Goal: Book appointment/travel/reservation

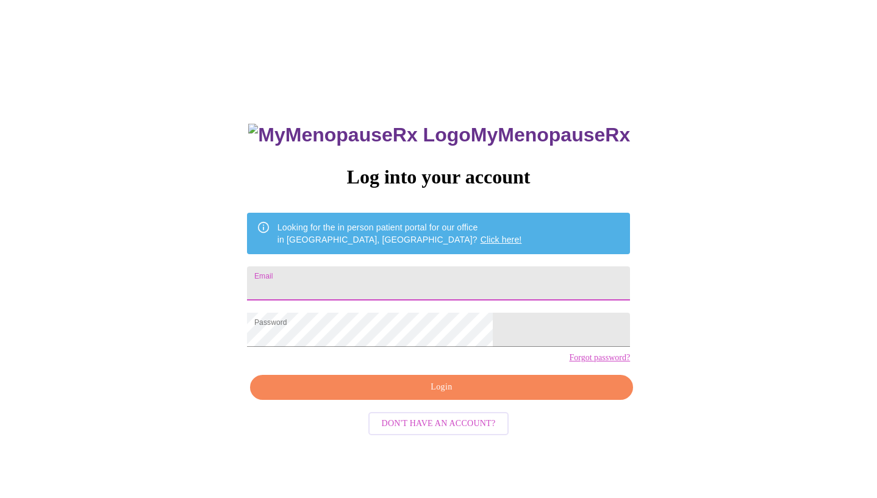
click at [511, 284] on input "Email" at bounding box center [438, 284] width 383 height 34
type input "[EMAIL_ADDRESS][DOMAIN_NAME]"
click at [441, 395] on span "Login" at bounding box center [441, 387] width 355 height 15
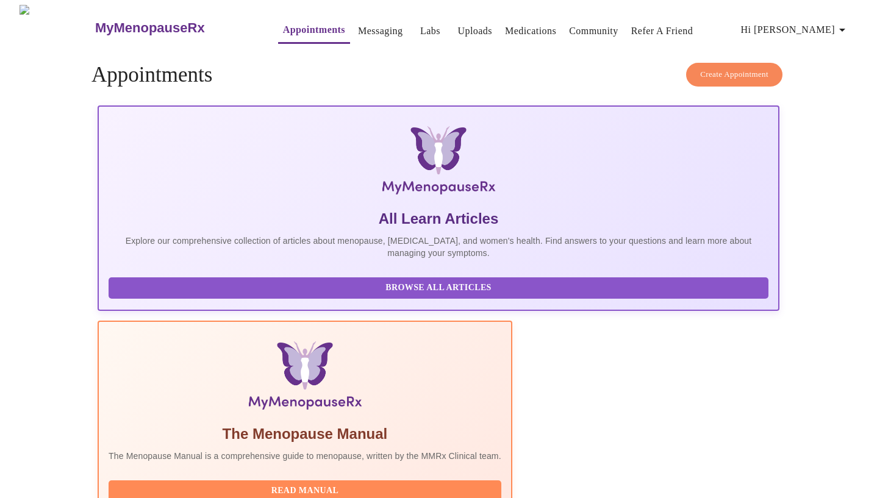
click at [457, 28] on link "Uploads" at bounding box center [474, 31] width 35 height 17
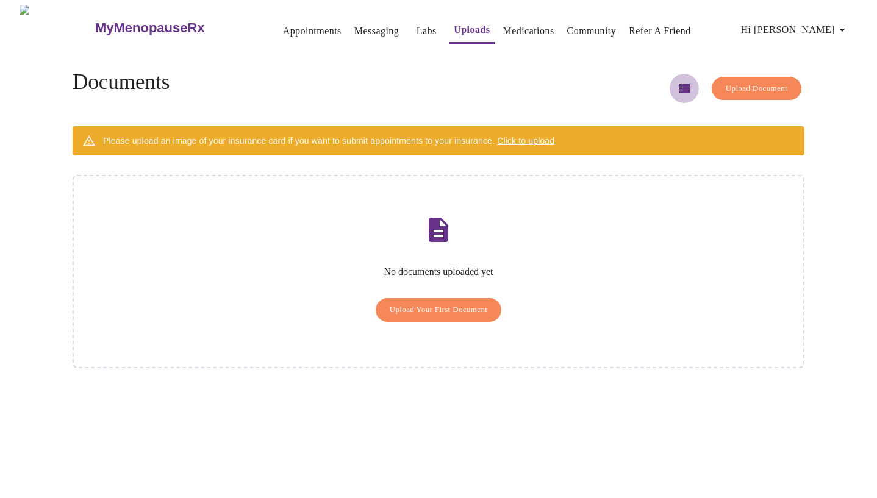
click at [677, 84] on icon "button" at bounding box center [684, 88] width 15 height 15
click at [822, 29] on span "Hi [PERSON_NAME]" at bounding box center [795, 29] width 109 height 17
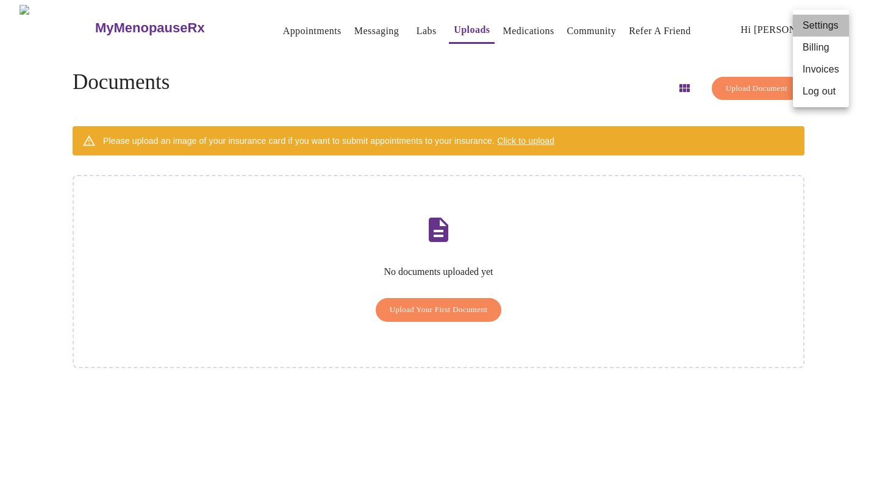
click at [821, 24] on li "Settings" at bounding box center [821, 26] width 56 height 22
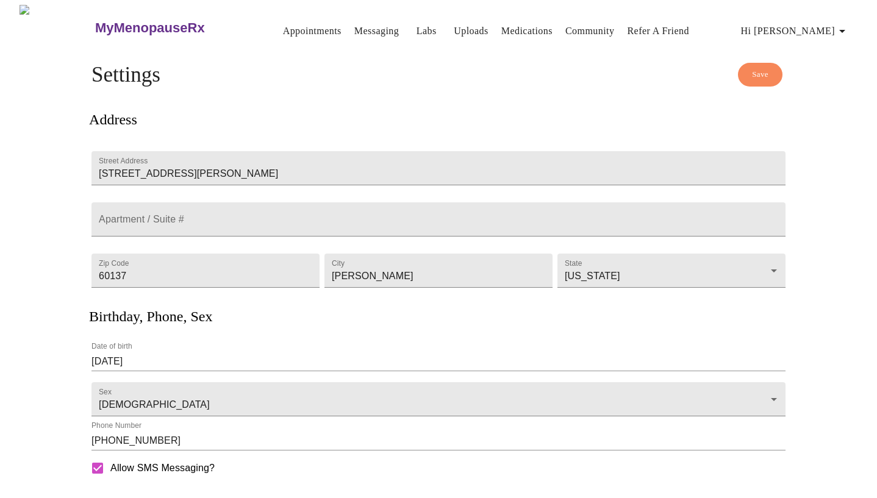
click at [834, 129] on div "MyMenopauseRx Appointments Messaging Labs Uploads Medications Community Refer a…" at bounding box center [438, 333] width 867 height 656
click at [834, 32] on span "Hi [PERSON_NAME]" at bounding box center [795, 31] width 109 height 17
click at [449, 27] on div at bounding box center [438, 249] width 877 height 498
click at [454, 27] on link "Uploads" at bounding box center [471, 31] width 35 height 17
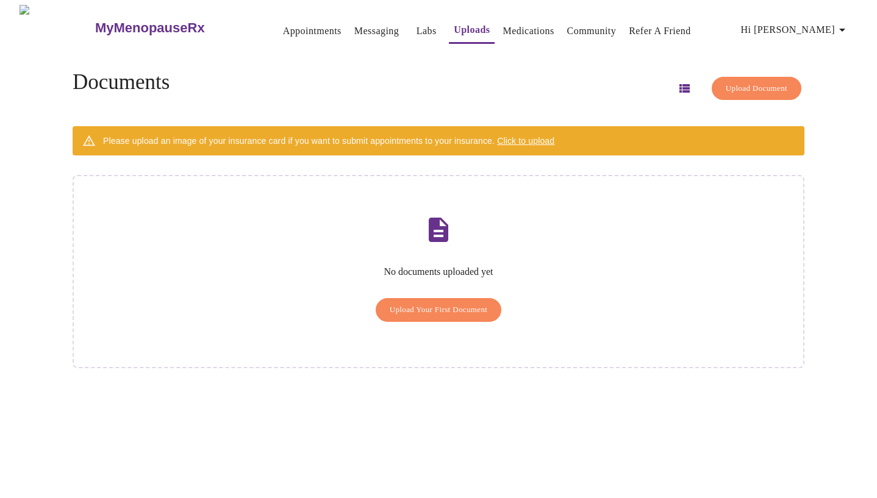
click at [471, 303] on span "Upload Your First Document" at bounding box center [439, 310] width 98 height 14
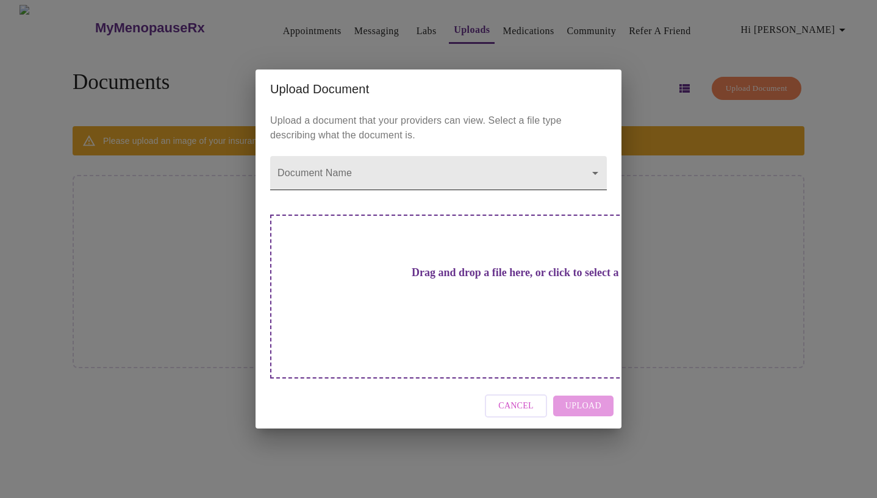
click at [365, 202] on body "MyMenopauseRx Appointments Messaging Labs Uploads Medications Community Refer a…" at bounding box center [438, 254] width 867 height 498
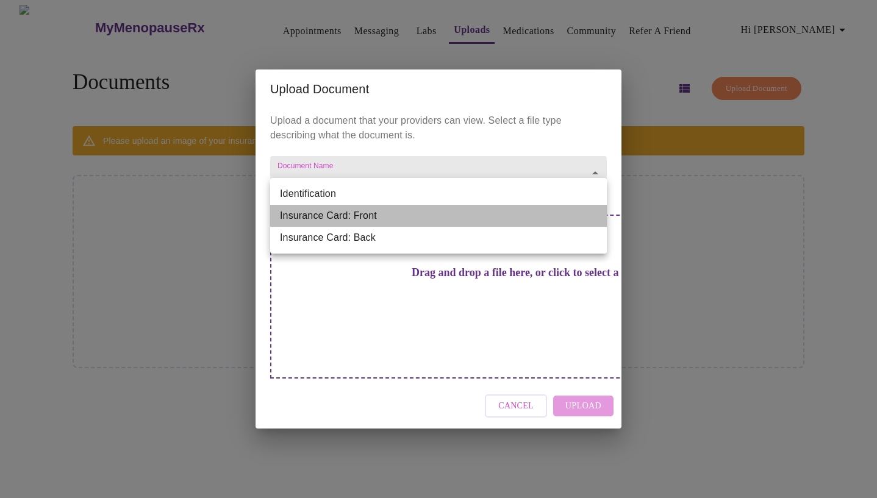
click at [365, 210] on li "Insurance Card: Front" at bounding box center [438, 216] width 337 height 22
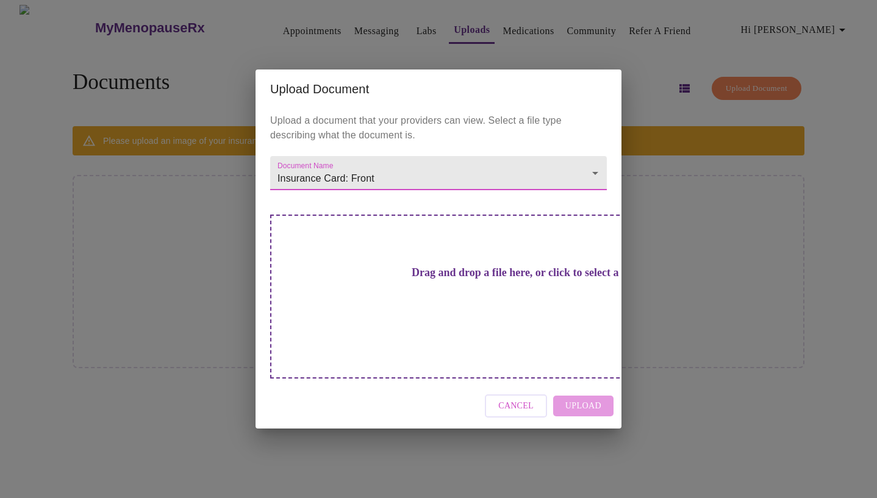
click at [459, 320] on div "Drag and drop a file here, or click to select a file" at bounding box center [523, 297] width 507 height 164
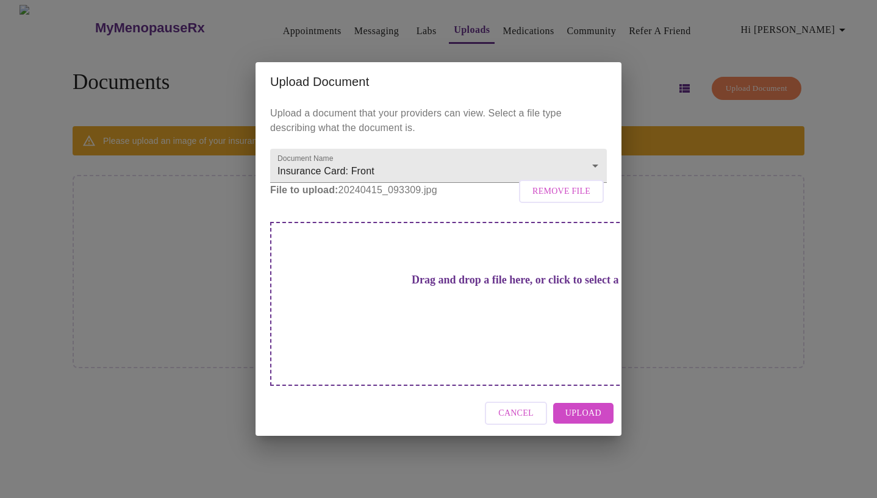
click at [595, 406] on span "Upload" at bounding box center [583, 413] width 36 height 15
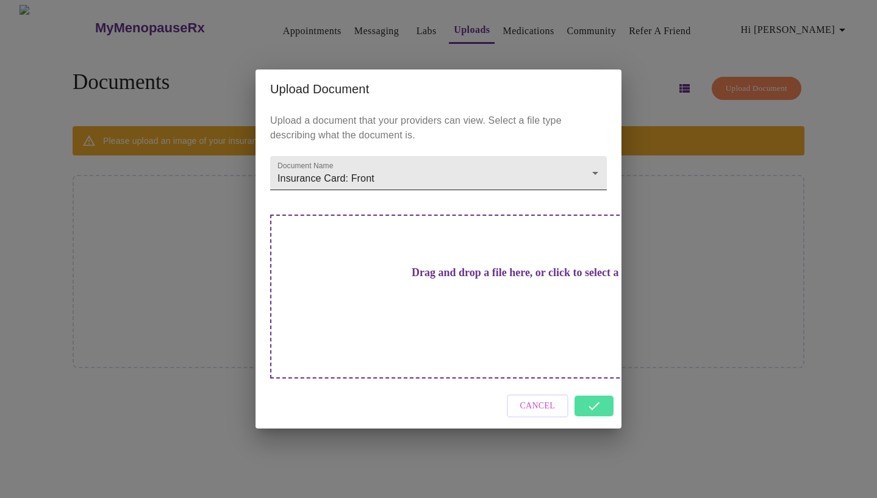
click at [449, 198] on body "MyMenopauseRx Appointments Messaging Labs Uploads Medications Community Refer a…" at bounding box center [438, 254] width 867 height 498
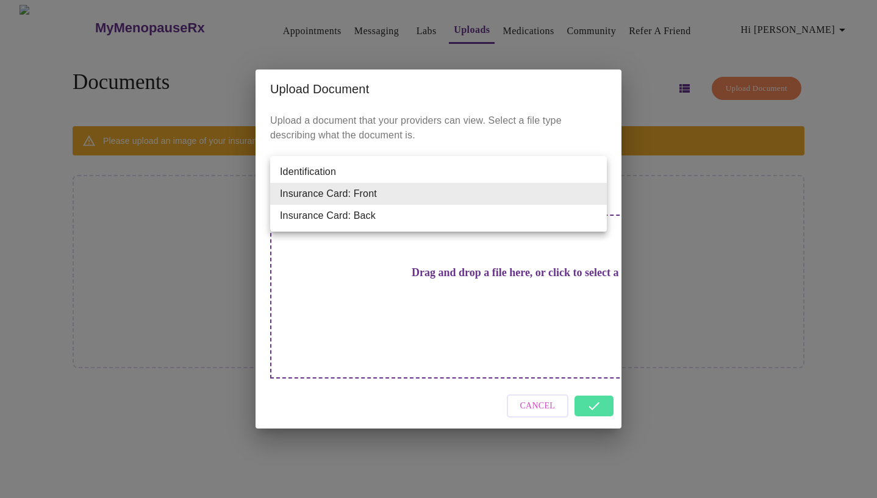
click at [445, 213] on li "Insurance Card: Back" at bounding box center [438, 216] width 337 height 22
type input "Insurance Card: Back"
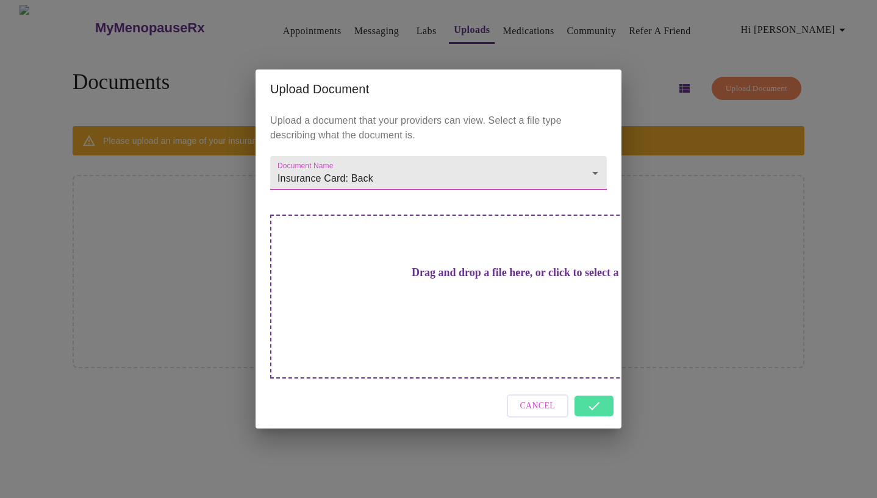
click at [473, 318] on div "Drag and drop a file here, or click to select a file" at bounding box center [523, 297] width 507 height 164
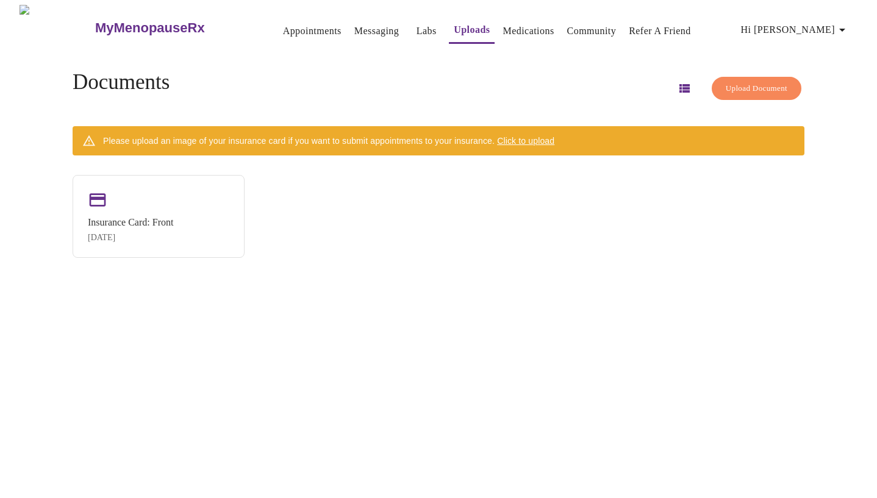
click at [731, 84] on span "Upload Document" at bounding box center [757, 89] width 62 height 14
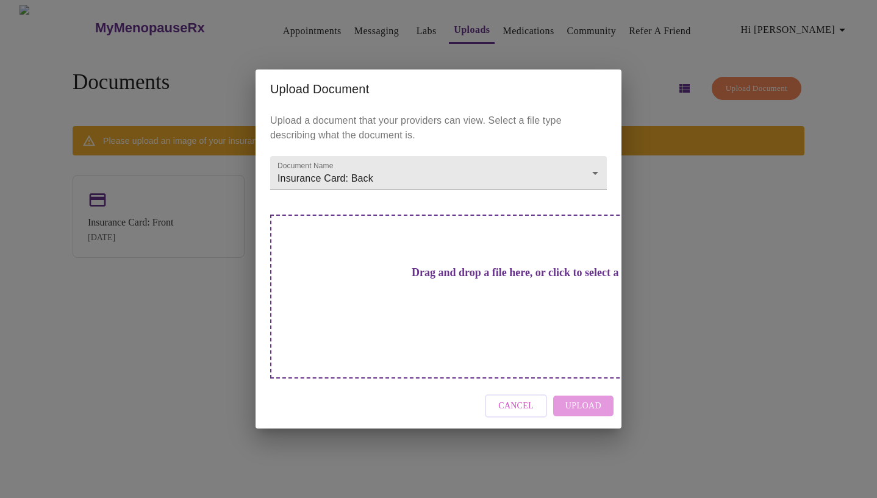
click at [549, 319] on div "Drag and drop a file here, or click to select a file" at bounding box center [523, 297] width 507 height 164
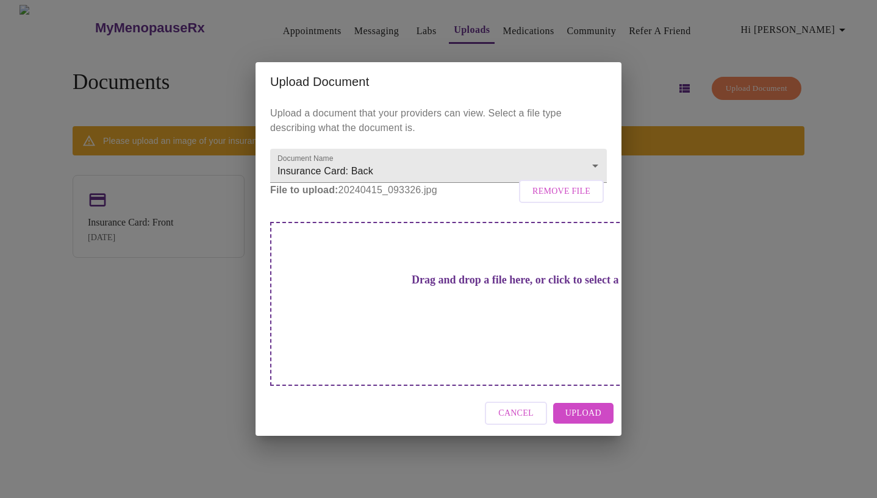
click at [586, 406] on span "Upload" at bounding box center [583, 413] width 36 height 15
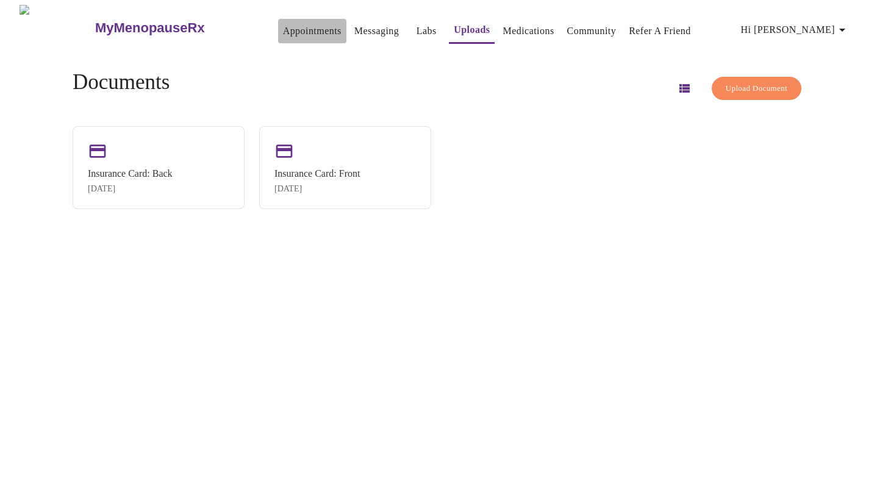
click at [283, 27] on link "Appointments" at bounding box center [312, 31] width 59 height 17
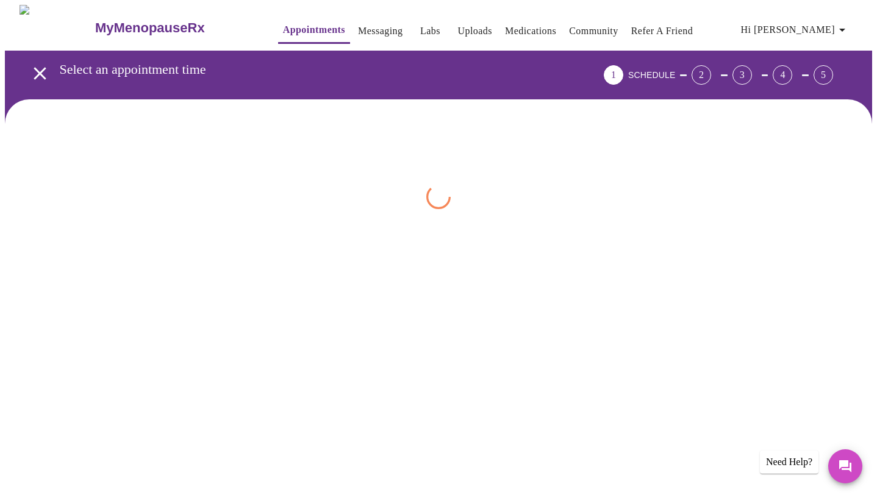
click at [462, 264] on div "MyMenopauseRx Appointments Messaging Labs Uploads Medications Community Refer a…" at bounding box center [438, 134] width 867 height 259
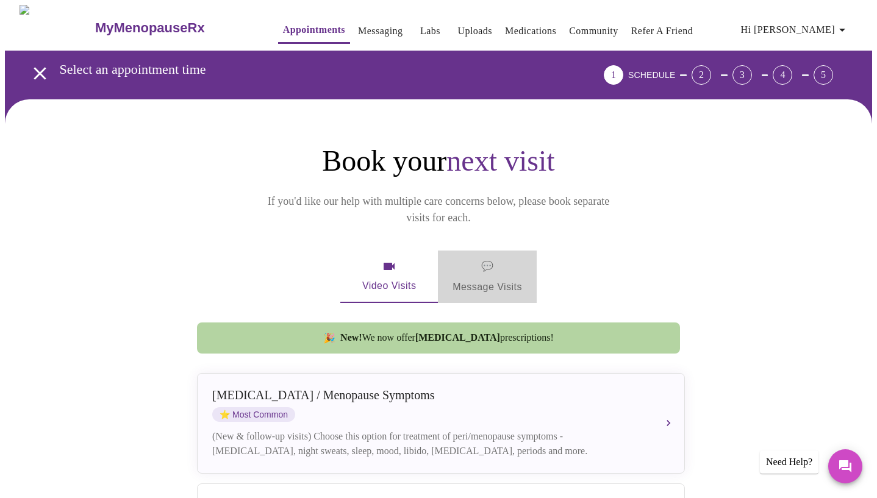
click at [500, 262] on span "💬 Message Visits" at bounding box center [488, 277] width 70 height 38
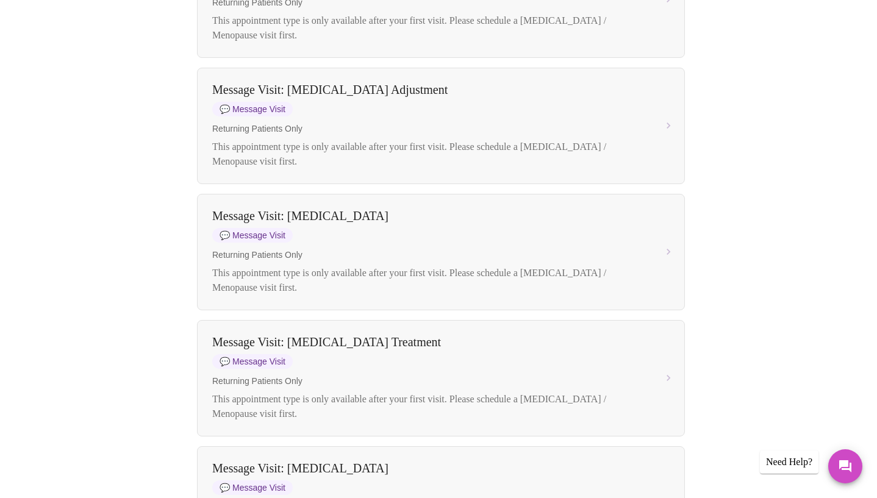
scroll to position [756, 0]
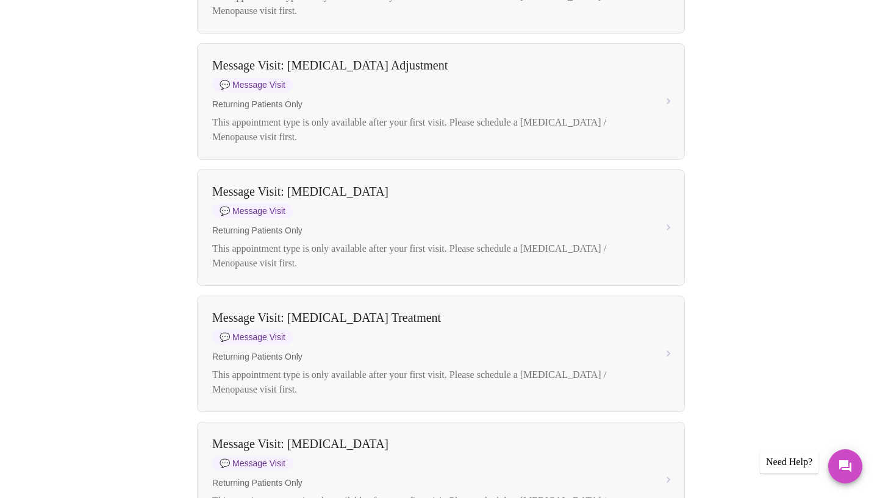
click at [93, 126] on div "Book your next visit If you'd like our help with multiple care concerns below, …" at bounding box center [438, 298] width 781 height 1823
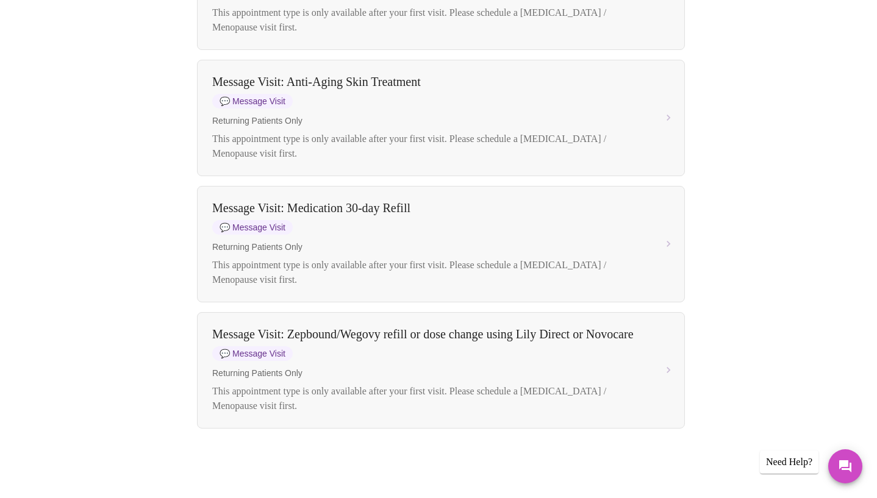
scroll to position [1610, 0]
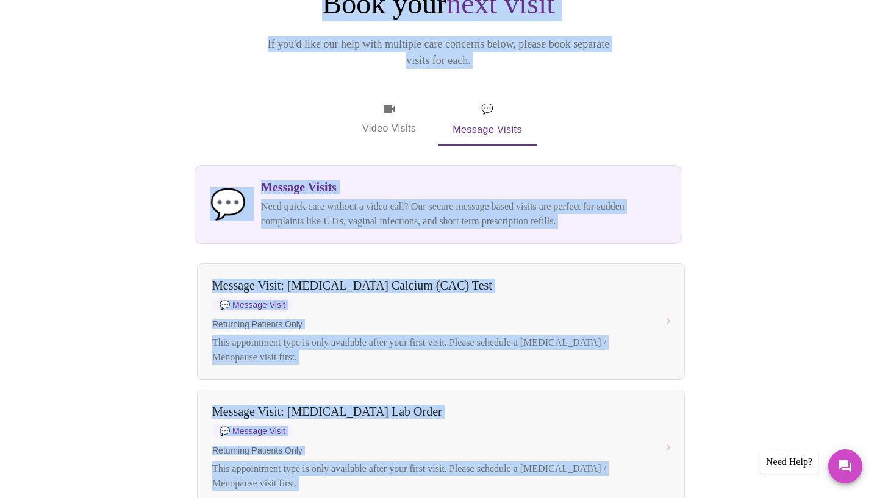
scroll to position [0, 0]
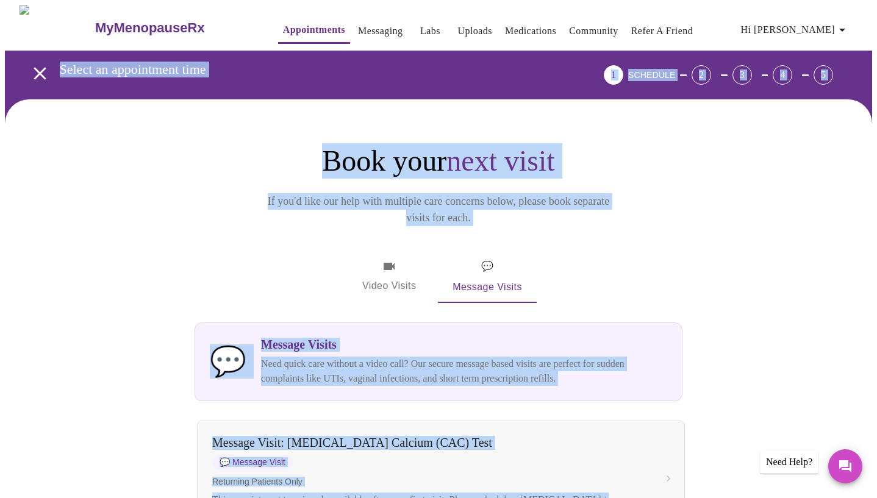
drag, startPoint x: 156, startPoint y: 90, endPoint x: 295, endPoint y: 158, distance: 154.7
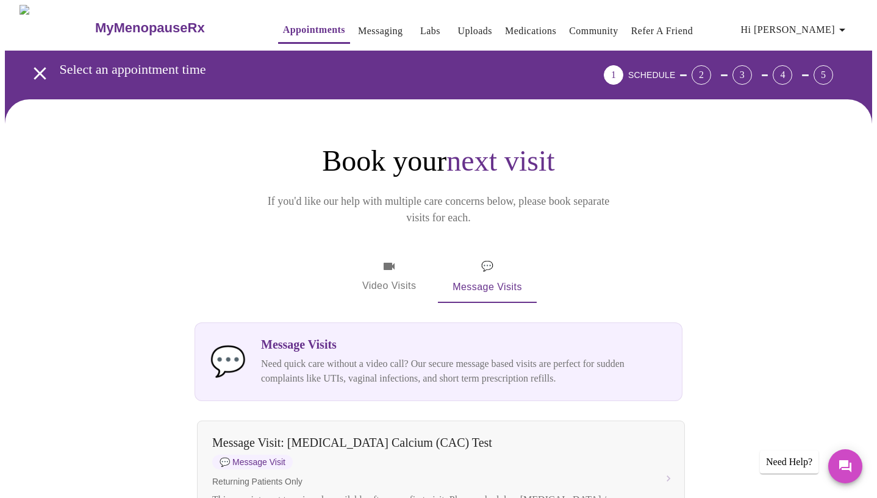
click at [281, 338] on h3 "Message Visits" at bounding box center [464, 345] width 406 height 14
click at [386, 259] on icon "button" at bounding box center [389, 266] width 15 height 15
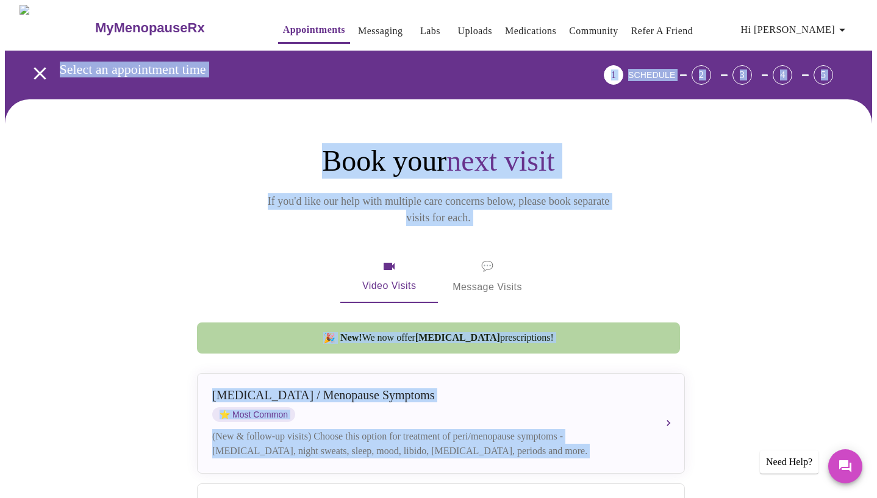
drag, startPoint x: 139, startPoint y: 260, endPoint x: 257, endPoint y: -76, distance: 356.1
click at [257, 0] on html "MyMenopauseRx Appointments Messaging Labs Uploads Medications Community Refer a…" at bounding box center [438, 499] width 877 height 999
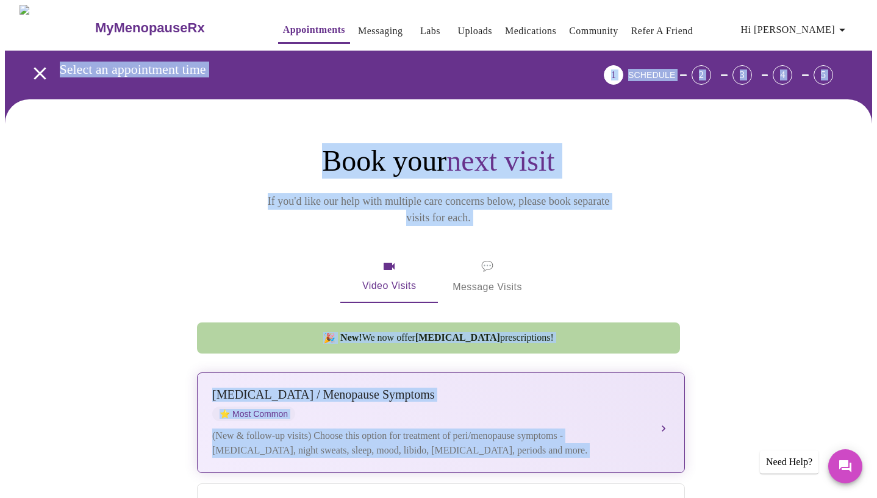
click at [262, 407] on span "⭐ Most Common" at bounding box center [253, 414] width 83 height 15
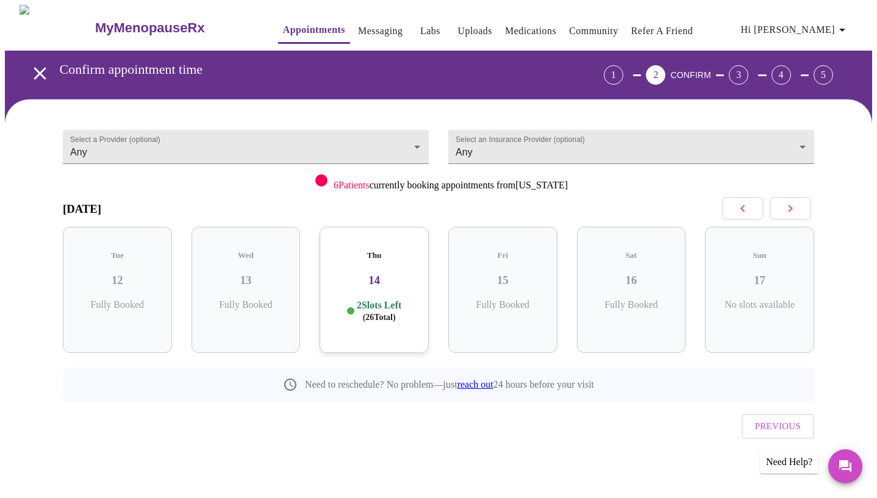
click at [349, 274] on h3 "14" at bounding box center [374, 280] width 90 height 13
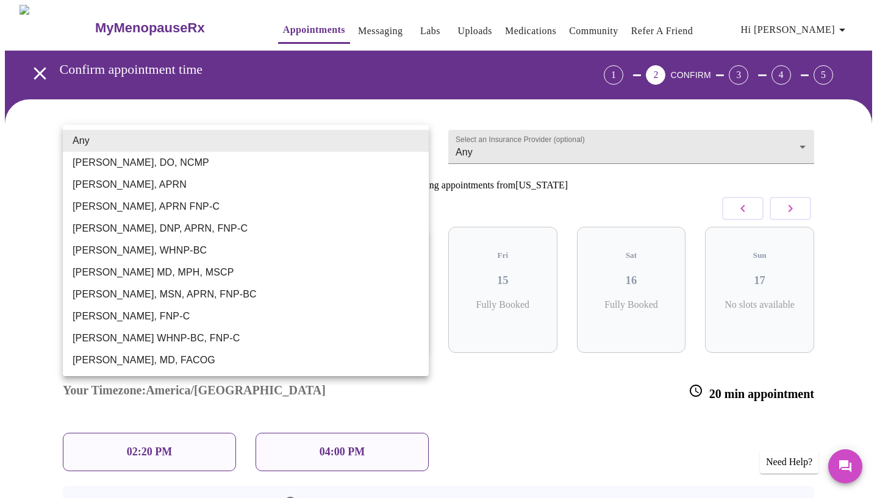
click at [307, 137] on body "MyMenopauseRx Appointments Messaging Labs Uploads Medications Community Refer a…" at bounding box center [438, 312] width 867 height 614
click at [182, 184] on li "Emilie McLain, APRN" at bounding box center [246, 185] width 366 height 22
type input "Emilie McLain, APRN"
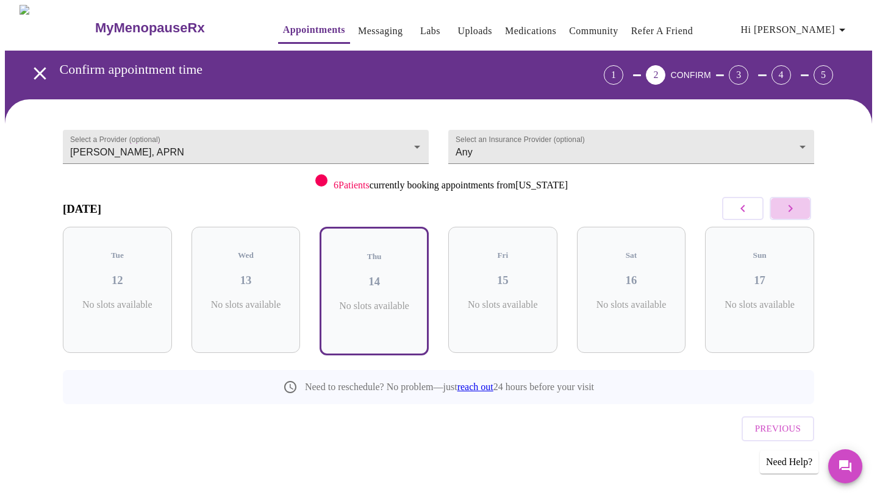
click at [792, 218] on button "button" at bounding box center [790, 208] width 41 height 23
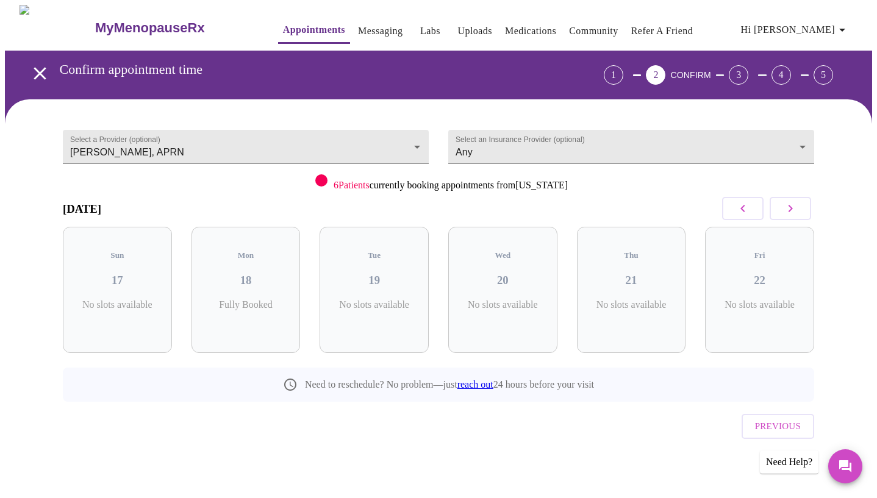
click at [790, 211] on icon "button" at bounding box center [790, 208] width 15 height 15
click at [670, 135] on body "MyMenopauseRx Appointments Messaging Labs Uploads Medications Community Refer a…" at bounding box center [438, 252] width 867 height 495
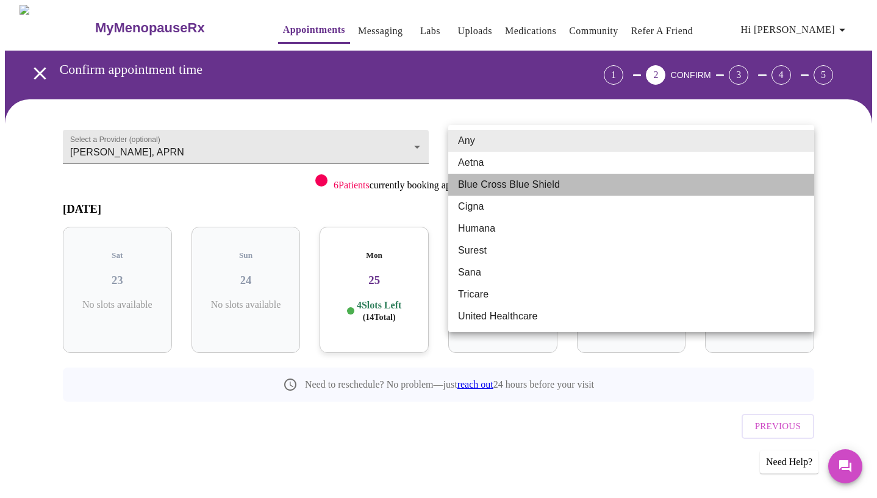
click at [629, 176] on li "Blue Cross Blue Shield" at bounding box center [631, 185] width 366 height 22
type input "Blue Cross Blue Shield"
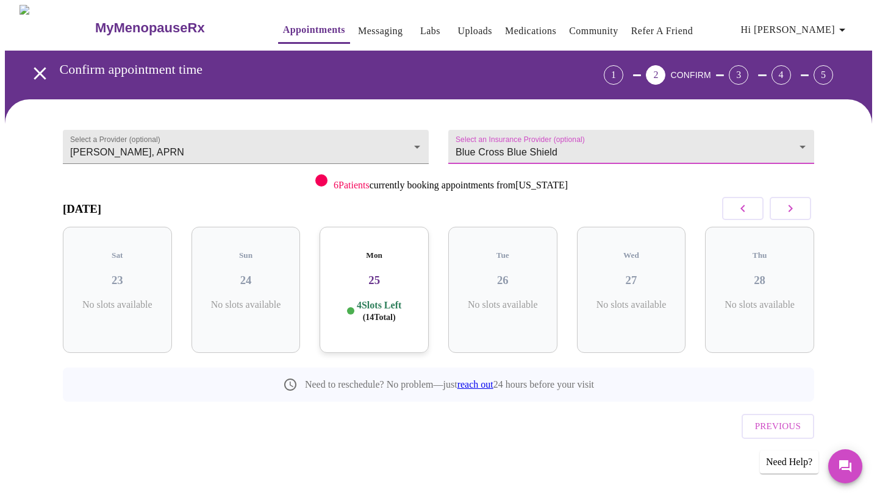
click at [380, 283] on div "Mon 25 4 Slots Left ( 14 Total)" at bounding box center [374, 290] width 109 height 126
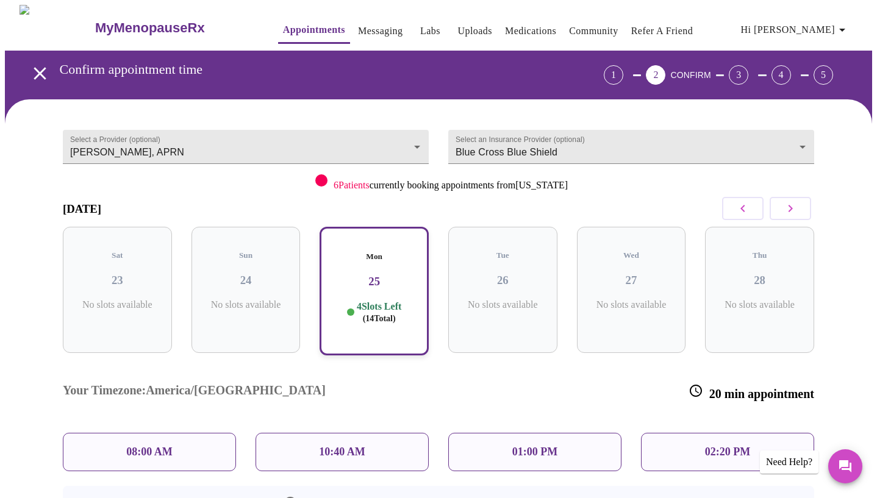
click at [175, 433] on div "08:00 AM" at bounding box center [149, 452] width 173 height 38
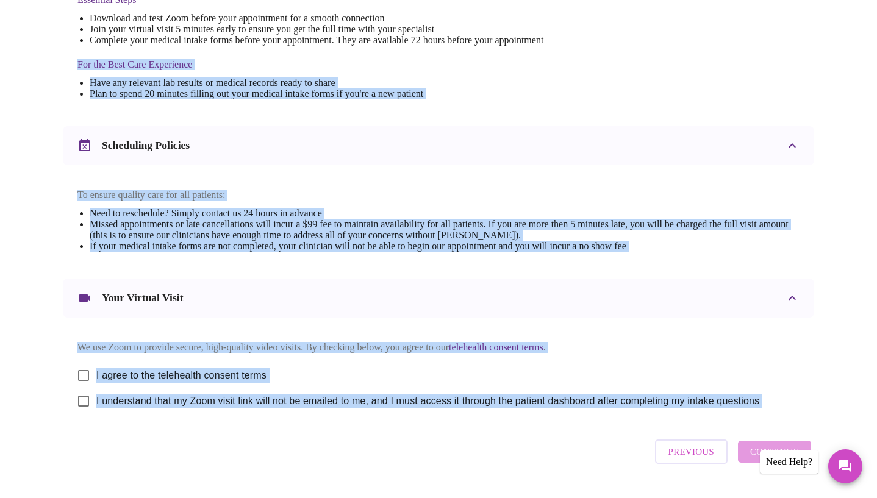
scroll to position [385, 0]
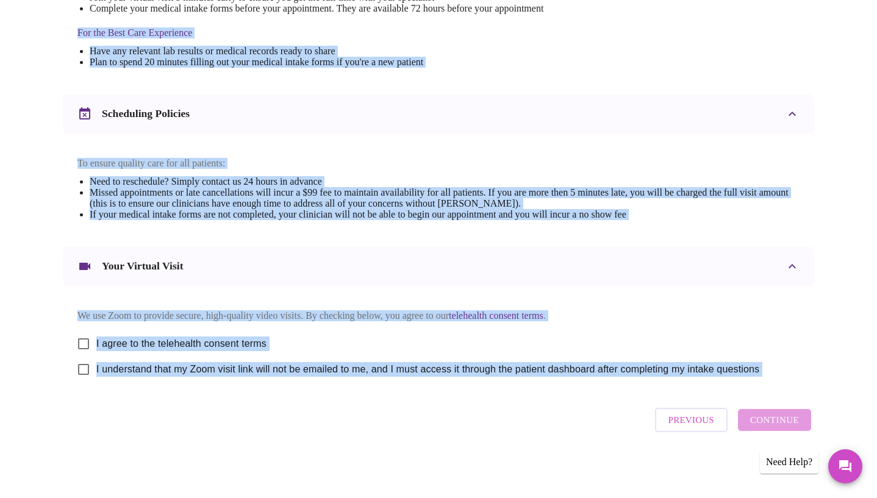
drag, startPoint x: 332, startPoint y: 387, endPoint x: 326, endPoint y: 498, distance: 111.8
click at [326, 498] on html "MyMenopauseRx Appointments Messaging Labs Uploads Medications Community Refer a…" at bounding box center [438, 63] width 877 height 872
click at [88, 338] on input "I agree to the telehealth consent terms" at bounding box center [84, 344] width 26 height 26
checkbox input "true"
click at [87, 374] on input "I understand that my Zoom visit link will not be emailed to me, and I must acce…" at bounding box center [84, 370] width 26 height 26
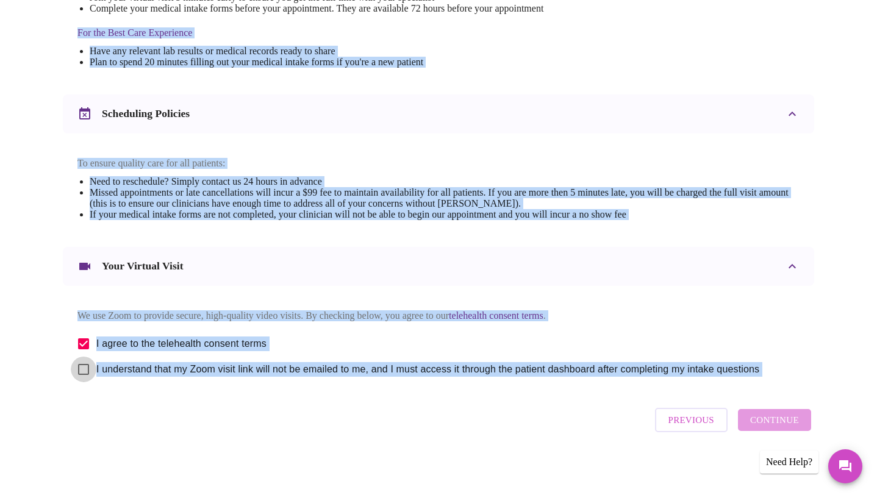
checkbox input "true"
click at [793, 424] on span "Continue" at bounding box center [774, 420] width 49 height 16
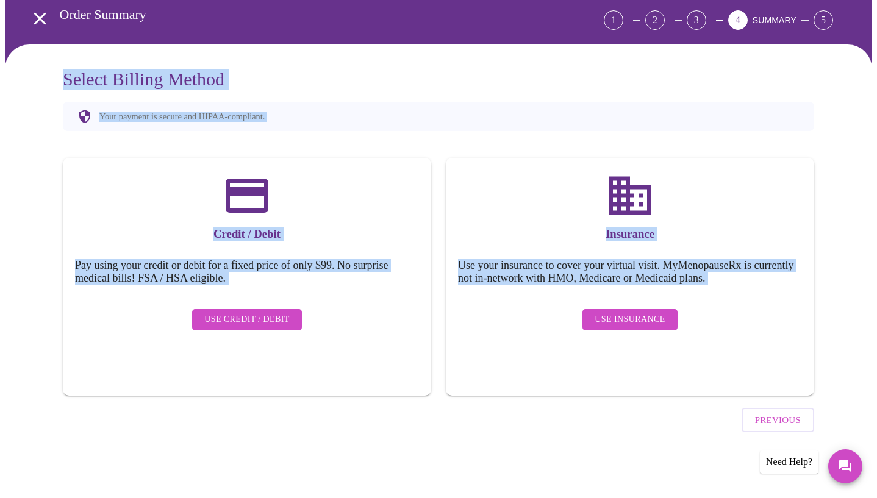
scroll to position [21, 0]
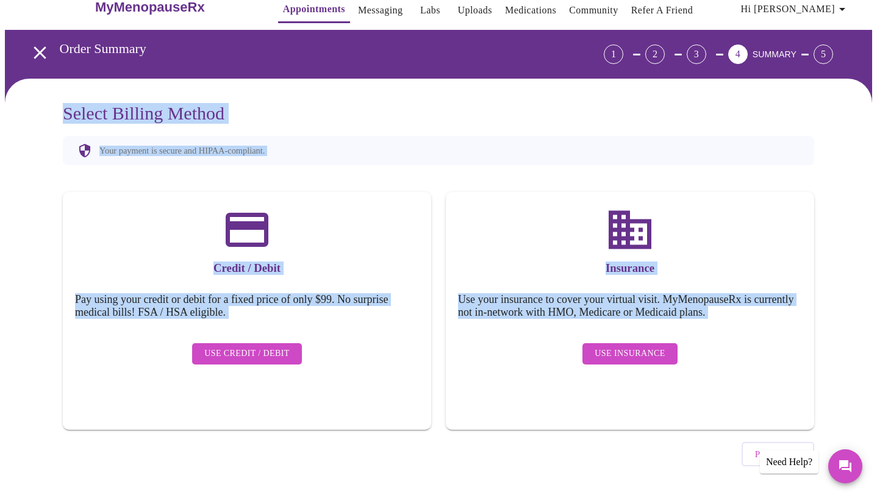
click at [272, 343] on button "Use Credit / Debit" at bounding box center [247, 353] width 110 height 21
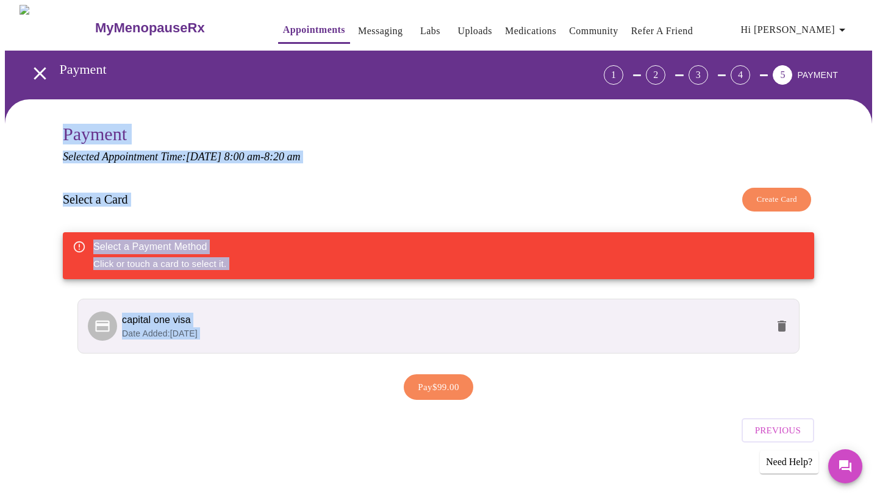
click at [358, 314] on span "capital one visa" at bounding box center [444, 320] width 645 height 15
